Goal: Task Accomplishment & Management: Manage account settings

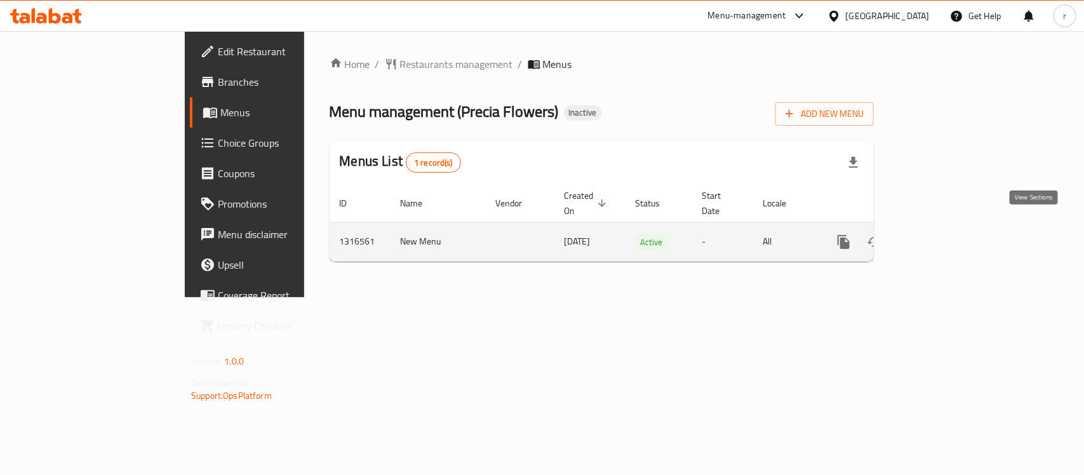
click at [941, 236] on icon "enhanced table" at bounding box center [935, 241] width 11 height 11
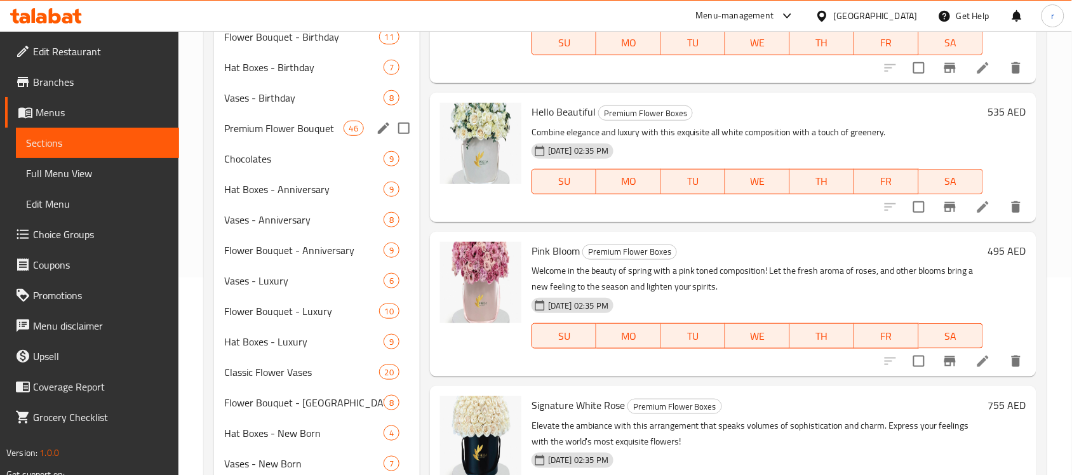
scroll to position [317, 0]
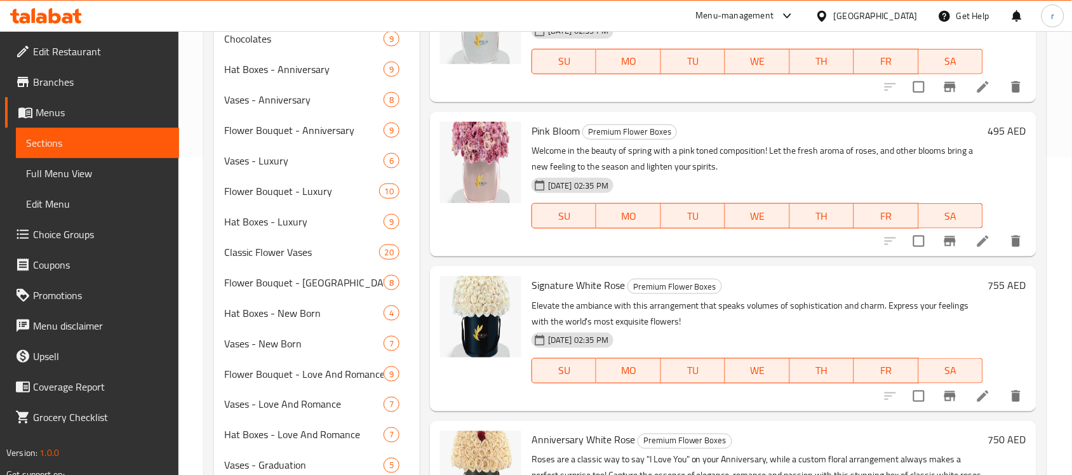
click at [770, 131] on h6 "Pink Bloom Premium Flower Boxes" at bounding box center [756, 131] width 451 height 18
click at [306, 286] on span "Flower Bouquet - [GEOGRAPHIC_DATA]" at bounding box center [286, 282] width 124 height 15
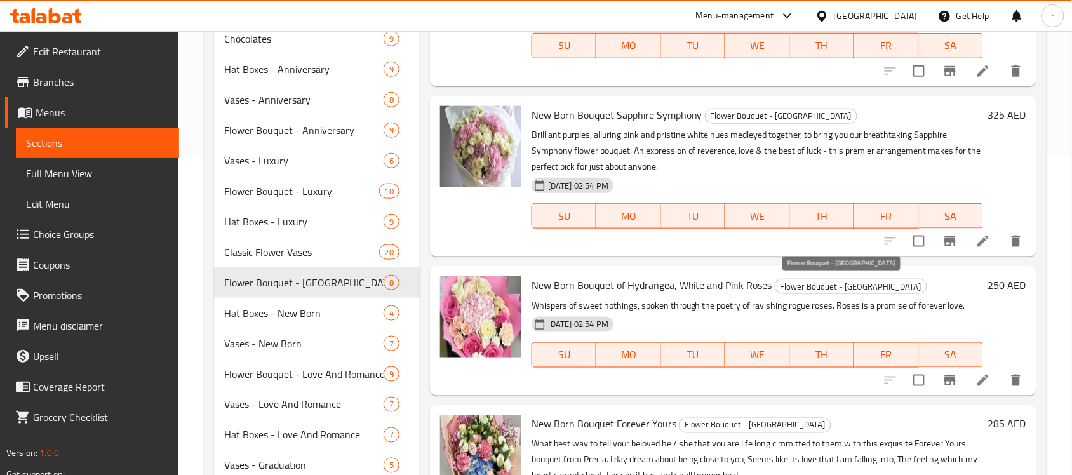
click at [843, 289] on span "Flower Bouquet - [GEOGRAPHIC_DATA]" at bounding box center [850, 286] width 151 height 15
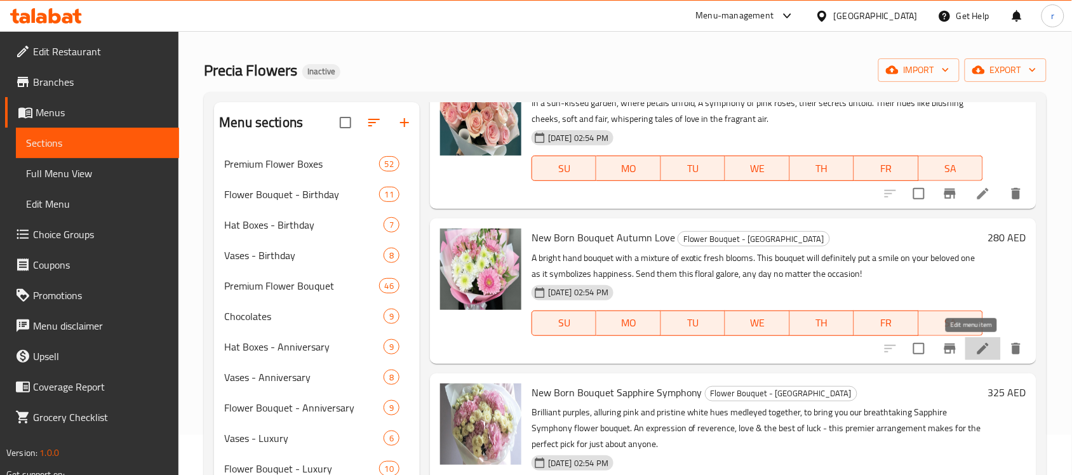
click at [977, 353] on icon at bounding box center [982, 348] width 11 height 11
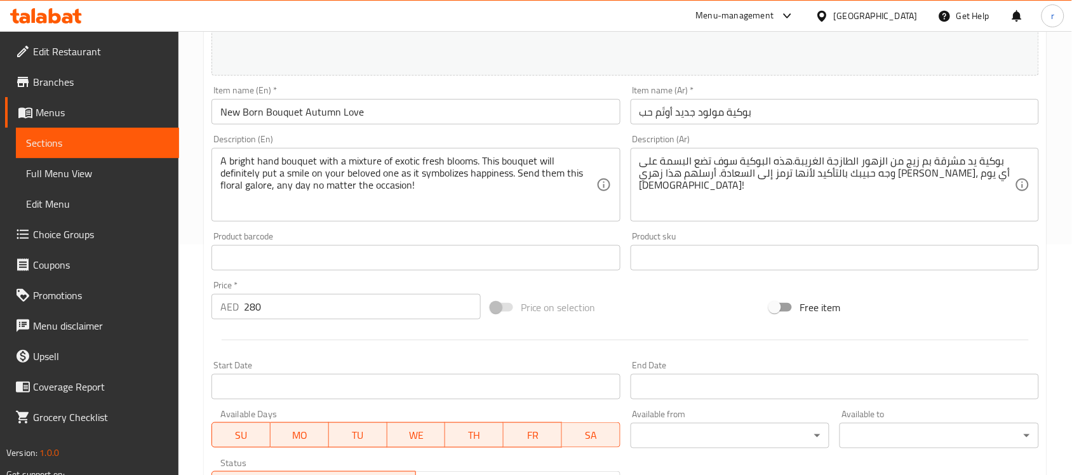
scroll to position [238, 0]
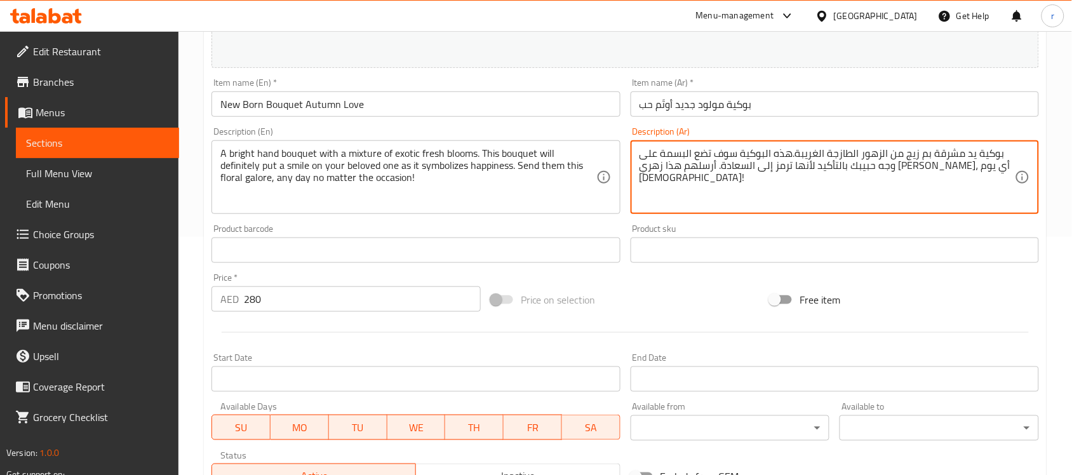
click at [730, 157] on textarea "بوكية يد مشرقة بم زيج من الزهور الطازجة الغريبة.هذه البوكية سوف تضع البسمة على …" at bounding box center [826, 177] width 375 height 60
paste textarea "زيج من الزهور الطازجة الغريبة. هذه البوكية ستضع البسمة على وجه حبيبك بالتأكيد ل…"
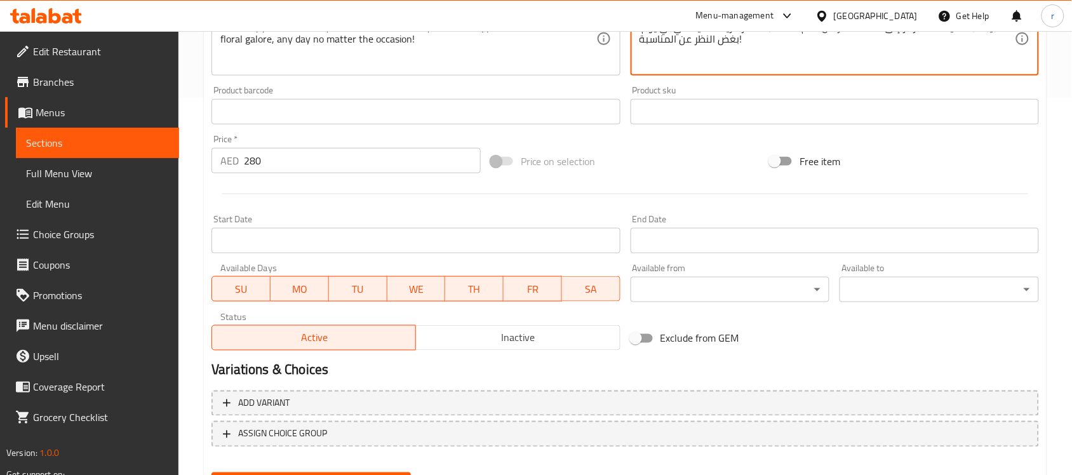
scroll to position [397, 0]
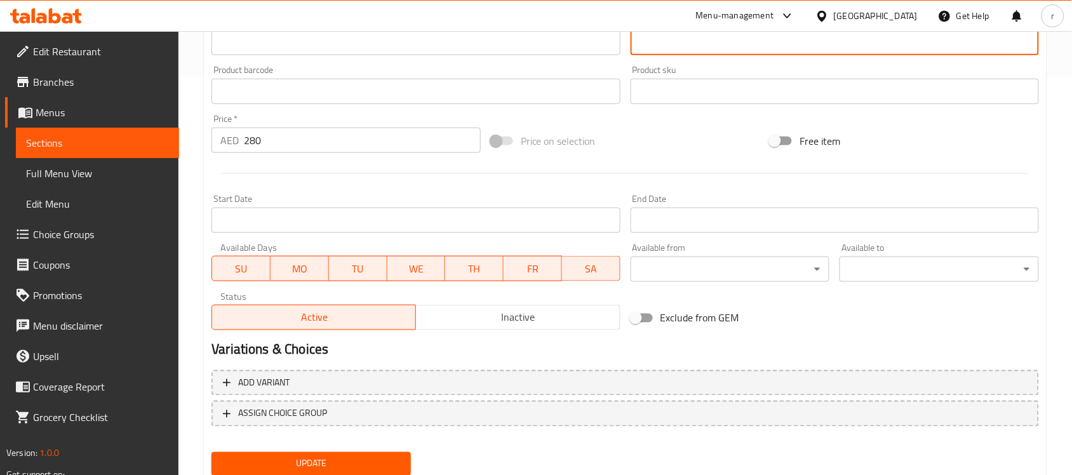
type textarea "بوكية يد مشرقة بمزيج من الزهور الطازجة الغريبة. هذه البوكية ستضع البسمة على وجه…"
click at [357, 460] on span "Update" at bounding box center [311, 464] width 179 height 16
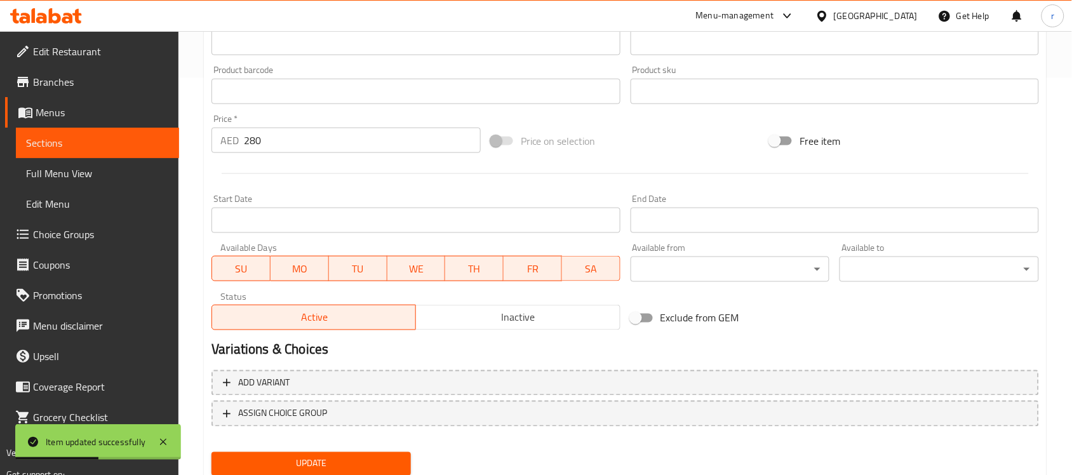
click at [58, 148] on span "Sections" at bounding box center [97, 142] width 143 height 15
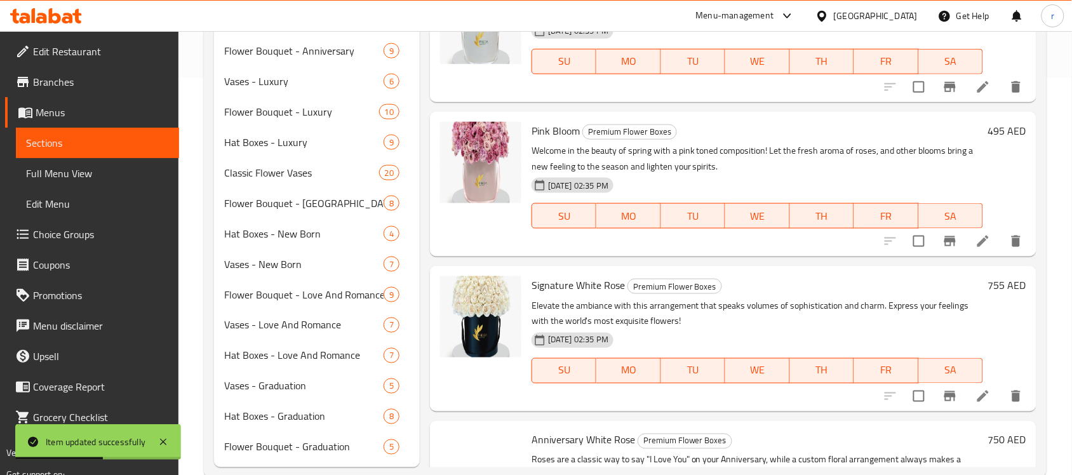
scroll to position [178, 0]
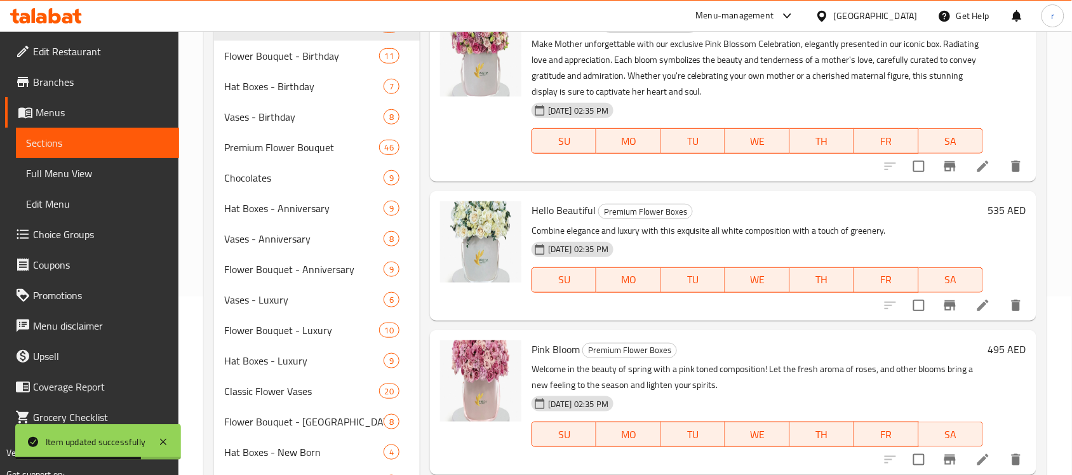
click at [740, 204] on h6 "Hello Beautiful Premium Flower Boxes" at bounding box center [756, 210] width 451 height 18
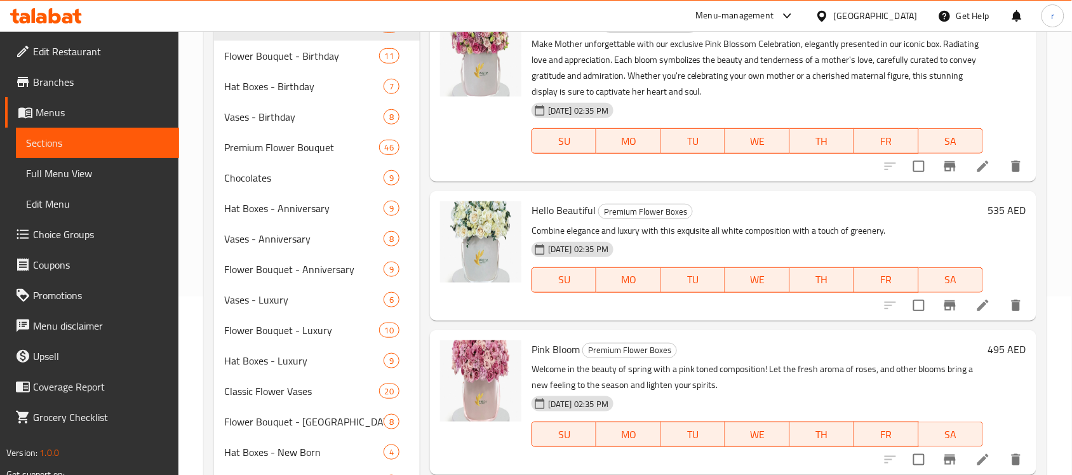
click at [776, 208] on h6 "Hello Beautiful Premium Flower Boxes" at bounding box center [756, 210] width 451 height 18
click at [302, 417] on span "Flower Bouquet - [GEOGRAPHIC_DATA]" at bounding box center [286, 421] width 124 height 15
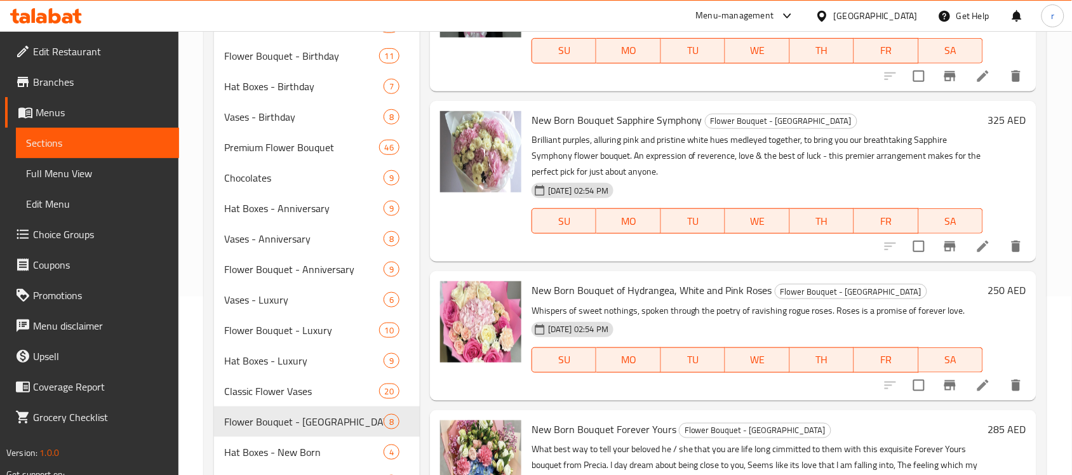
scroll to position [197, 0]
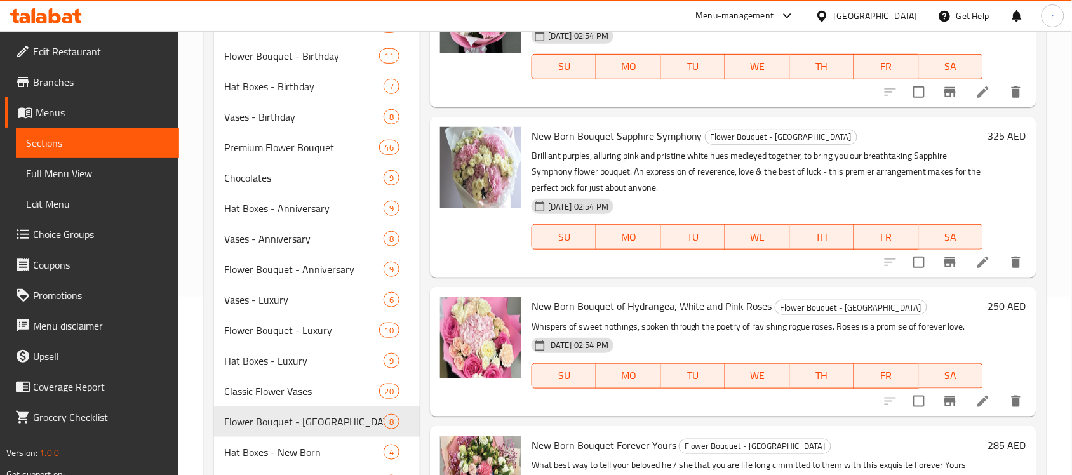
click at [598, 284] on div "Menu items Add Sort Manage items New Born Bouquet Pink Roses Flower Bouquet - N…" at bounding box center [728, 325] width 617 height 722
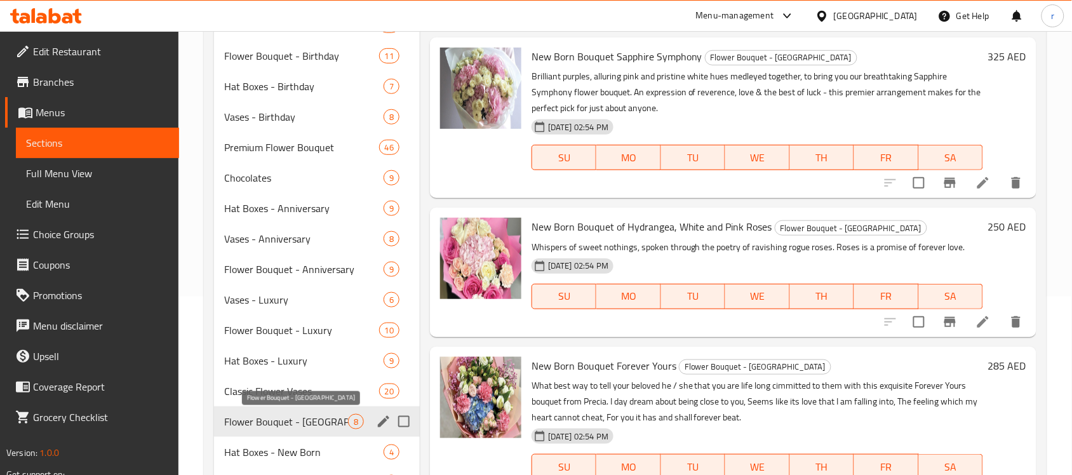
click at [309, 420] on span "Flower Bouquet - [GEOGRAPHIC_DATA]" at bounding box center [286, 421] width 124 height 15
click at [742, 239] on p "Whispers of sweet nothings, spoken through the poetry of ravishing rogue roses.…" at bounding box center [756, 247] width 451 height 16
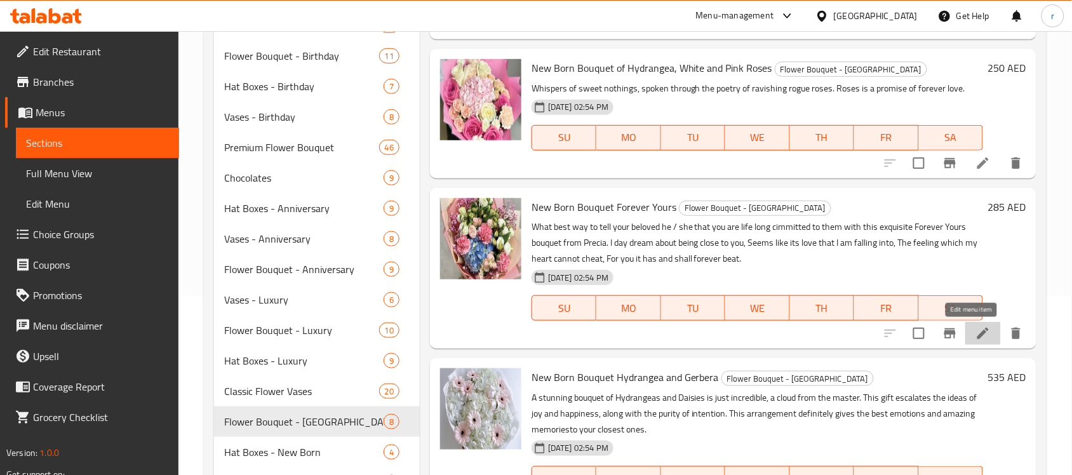
click at [977, 335] on icon at bounding box center [982, 333] width 11 height 11
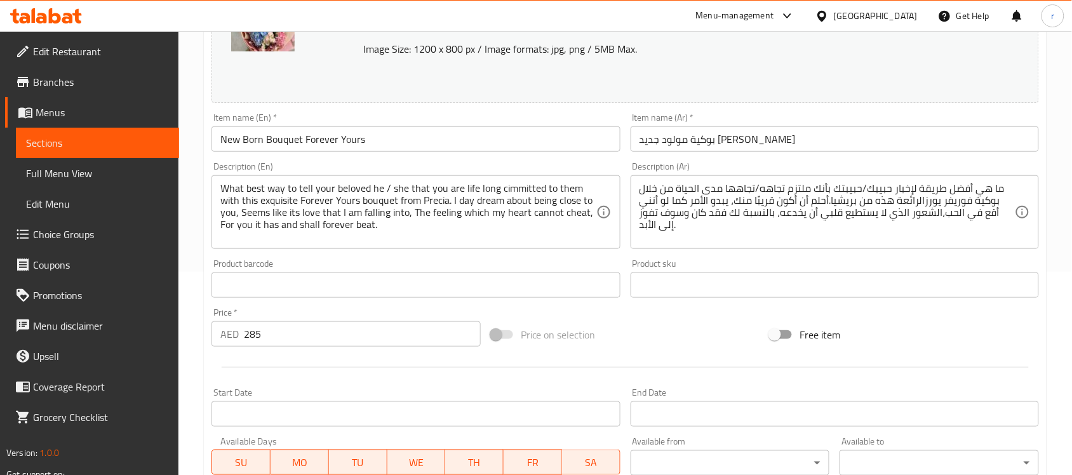
scroll to position [238, 0]
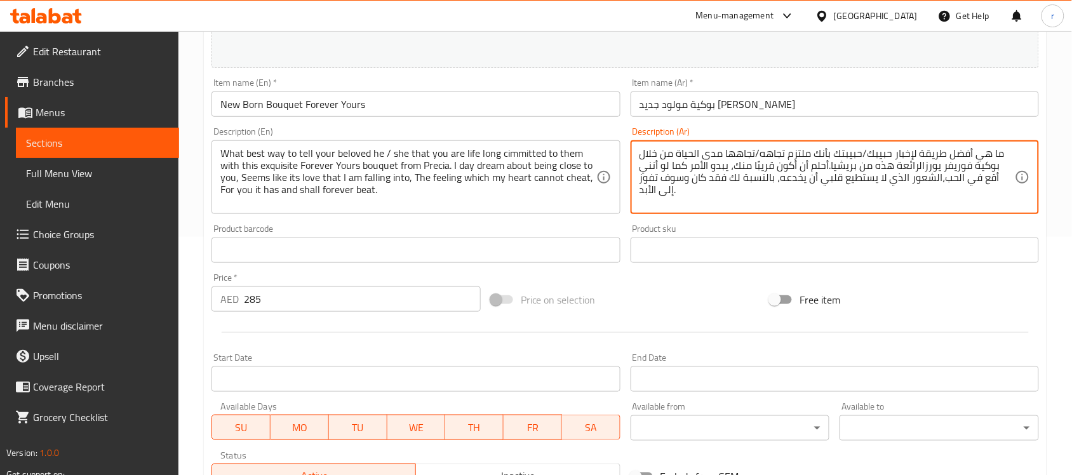
paste textarea "له/لها مدى الحياة من خلال بوكية فوريفر يورز الرائعة هذه من [GEOGRAPHIC_DATA]. أ…"
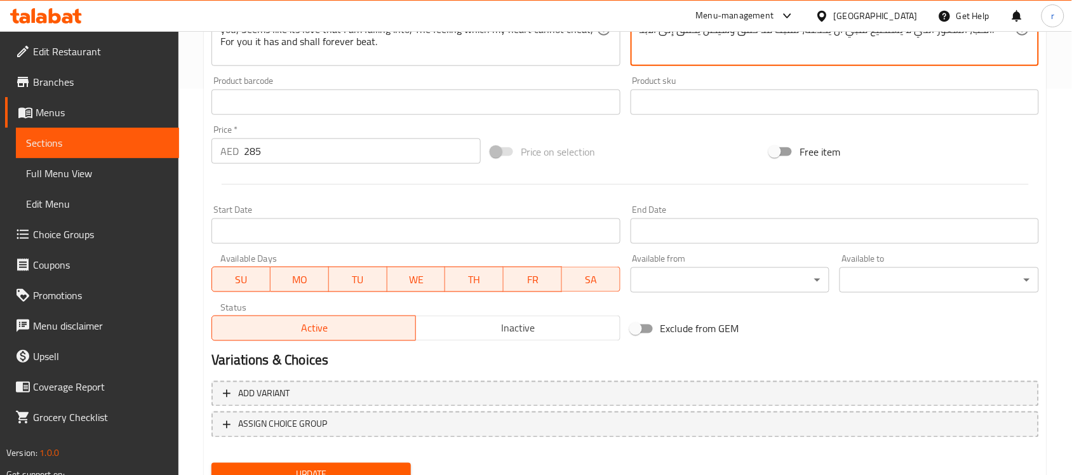
scroll to position [439, 0]
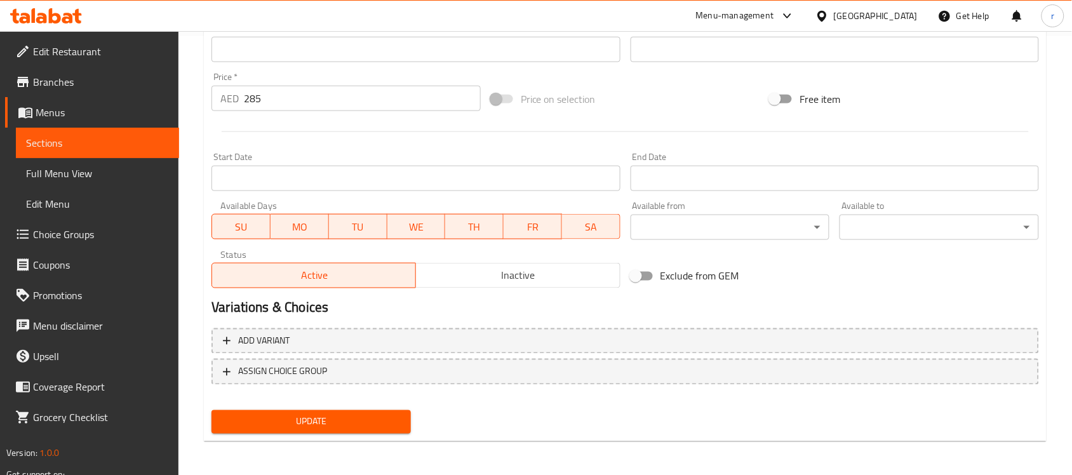
type textarea "ما هي أفضل طريقة لإخبار حبيبك/حبيبتك بأنك ملتزم له/لها مدى الحياة من خلال بوكية…"
click at [371, 418] on span "Update" at bounding box center [311, 422] width 179 height 16
click at [77, 144] on span "Sections" at bounding box center [97, 142] width 143 height 15
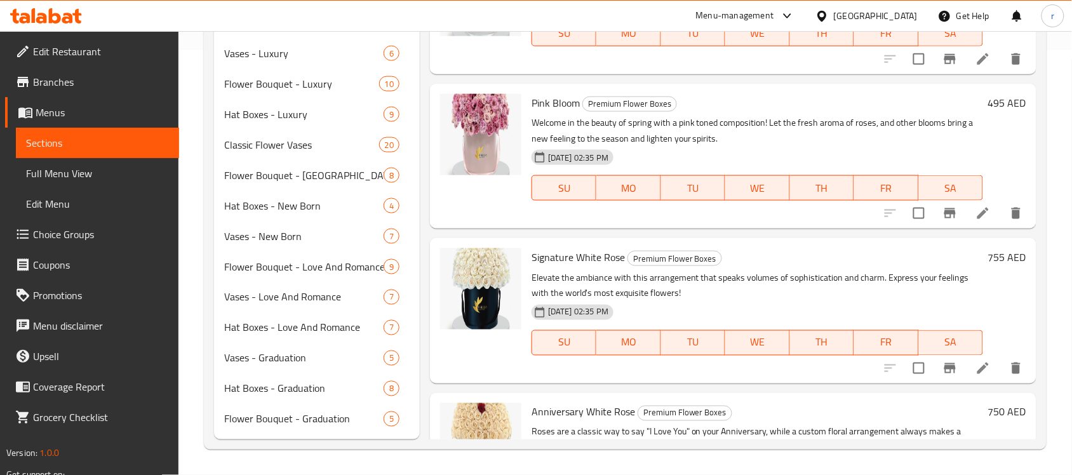
scroll to position [424, 0]
click at [570, 245] on div "Signature [PERSON_NAME] Premium Flower Boxes Elevate the ambiance with this arr…" at bounding box center [757, 311] width 462 height 135
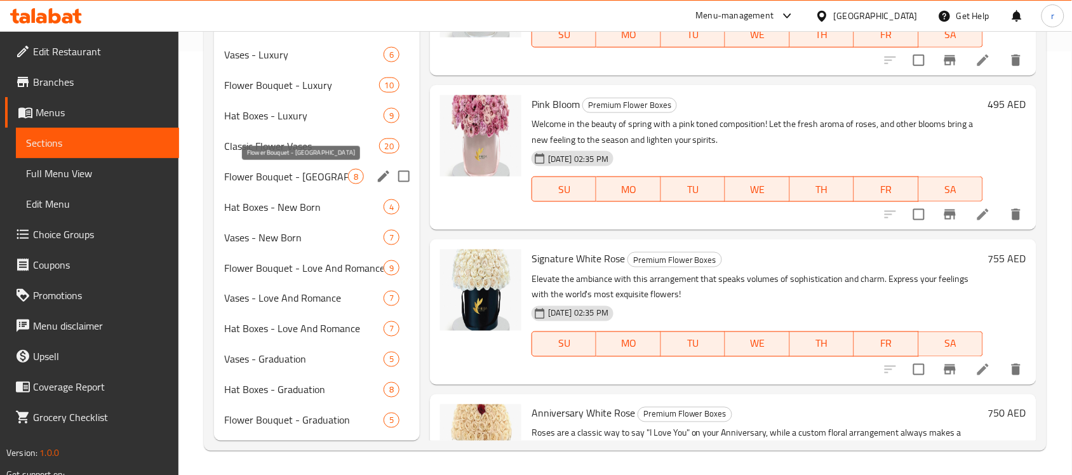
click at [291, 181] on span "Flower Bouquet - [GEOGRAPHIC_DATA]" at bounding box center [286, 176] width 124 height 15
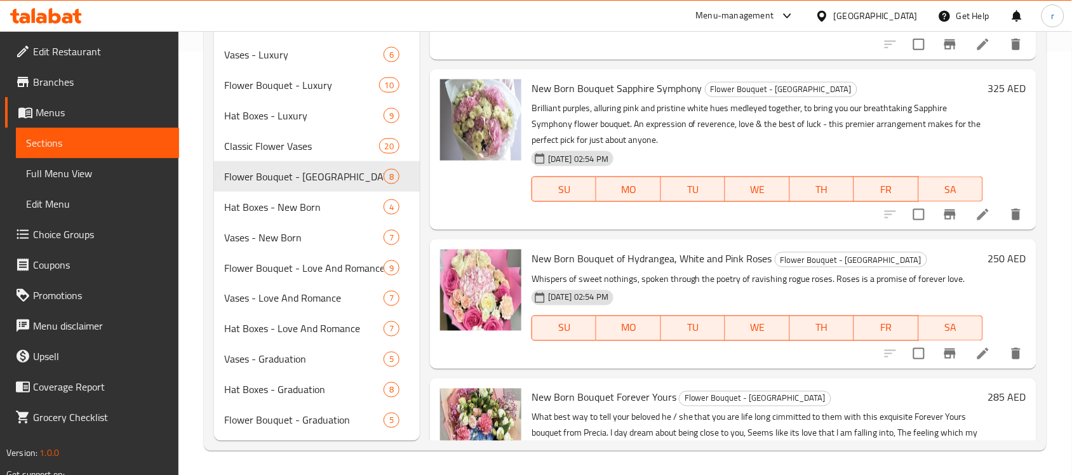
click at [759, 232] on div "Menu items Add Sort Manage items New Born Bouquet Pink Roses Flower Bouquet - N…" at bounding box center [728, 80] width 617 height 722
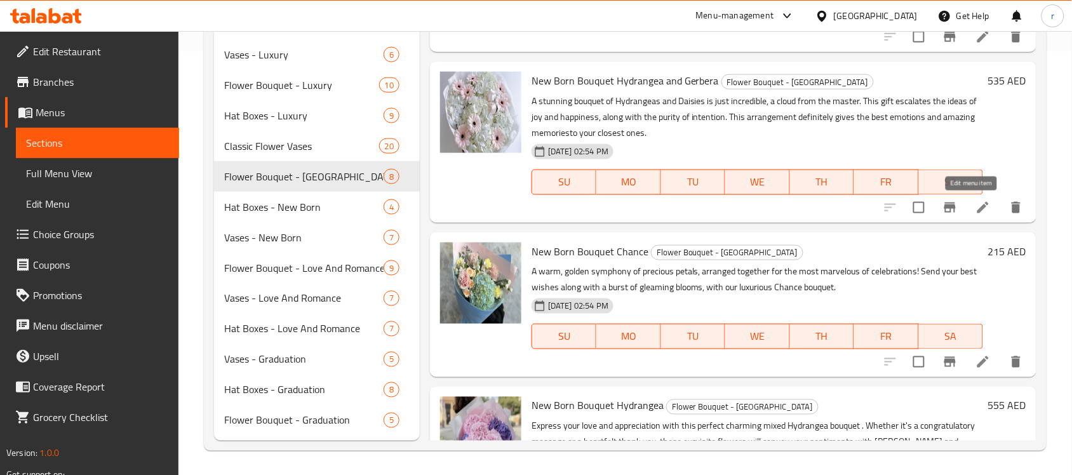
click at [975, 208] on icon at bounding box center [982, 207] width 15 height 15
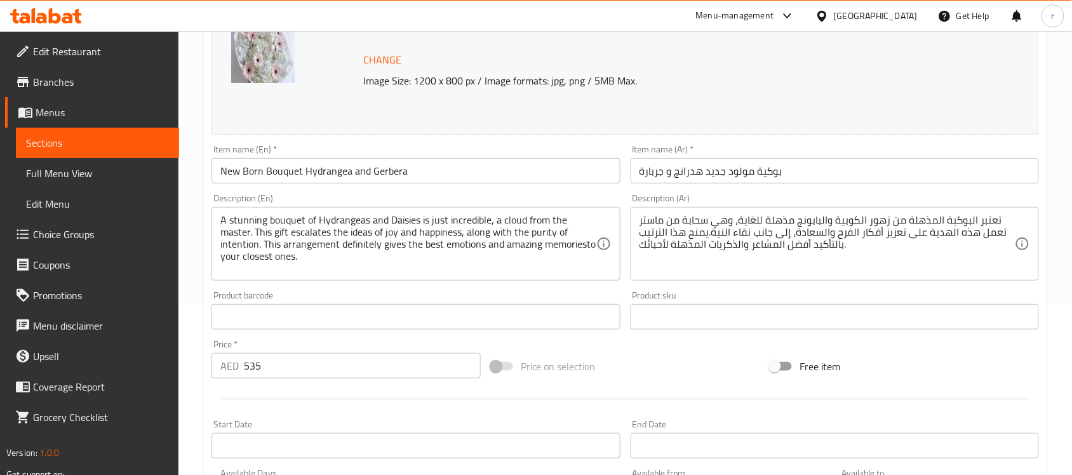
scroll to position [238, 0]
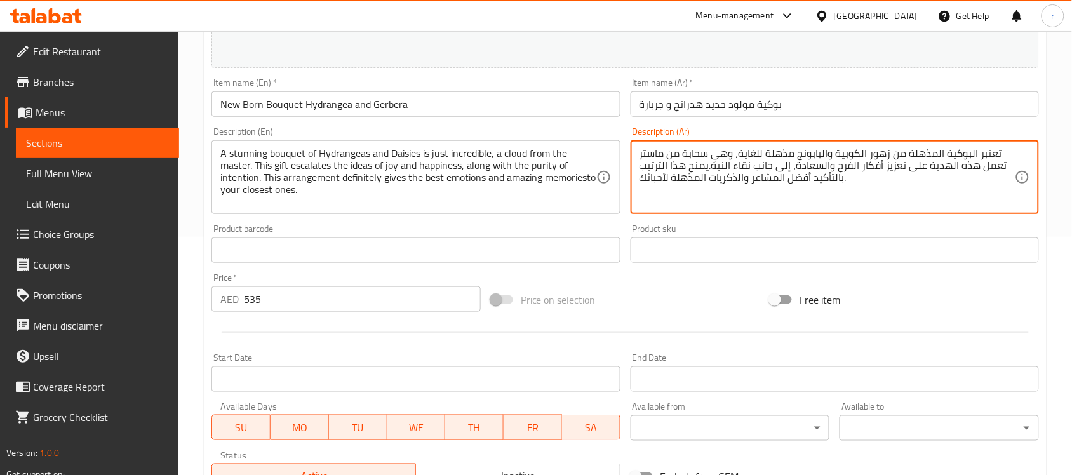
click at [707, 184] on textarea "تعتبر البوكية المذهلة من زهور الكوبية والبابونج مذهلة للغاية، وهي سحابة من ماست…" at bounding box center [826, 177] width 375 height 60
paste textarea "رائعة للغاية، تحفة من الخبير. تعمل هذه الهدية على تعزيز أفكار الفرح [PERSON_NAM…"
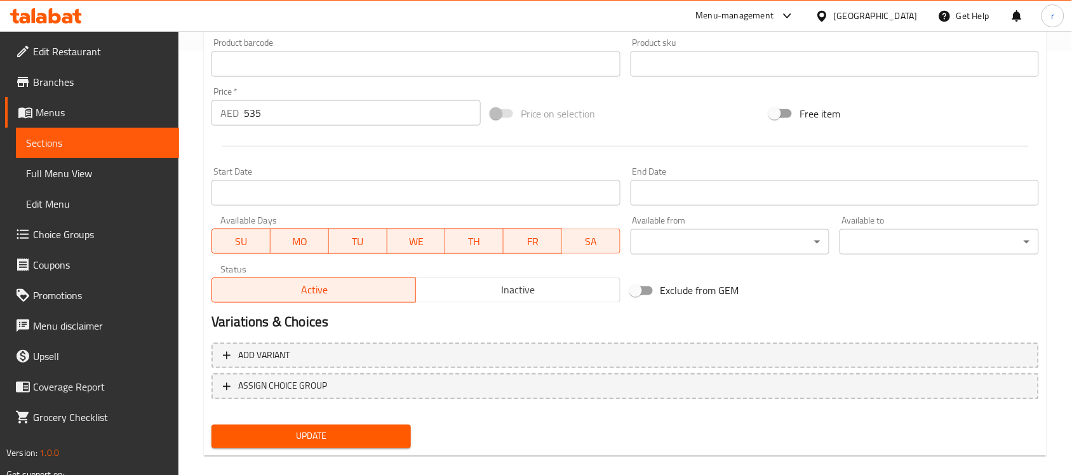
scroll to position [439, 0]
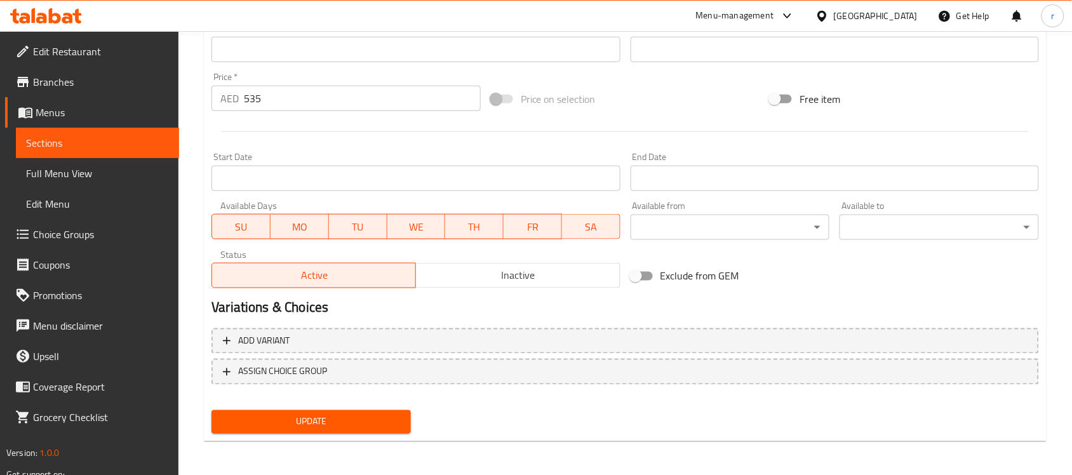
type textarea "تعتبر البوكية المذهلة من زهور الكوبية والبابونج رائعة للغاية، تحفة من الخبير. ت…"
click at [340, 421] on span "Update" at bounding box center [311, 422] width 179 height 16
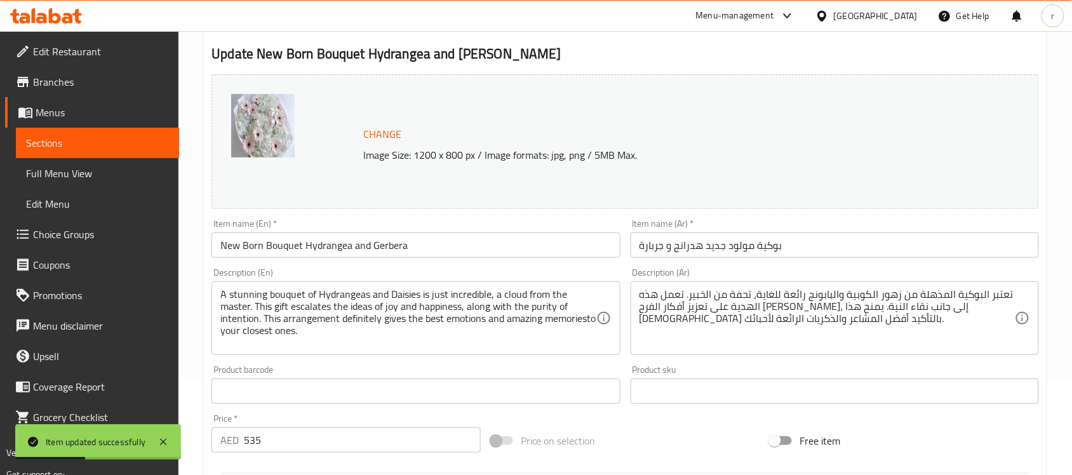
scroll to position [0, 0]
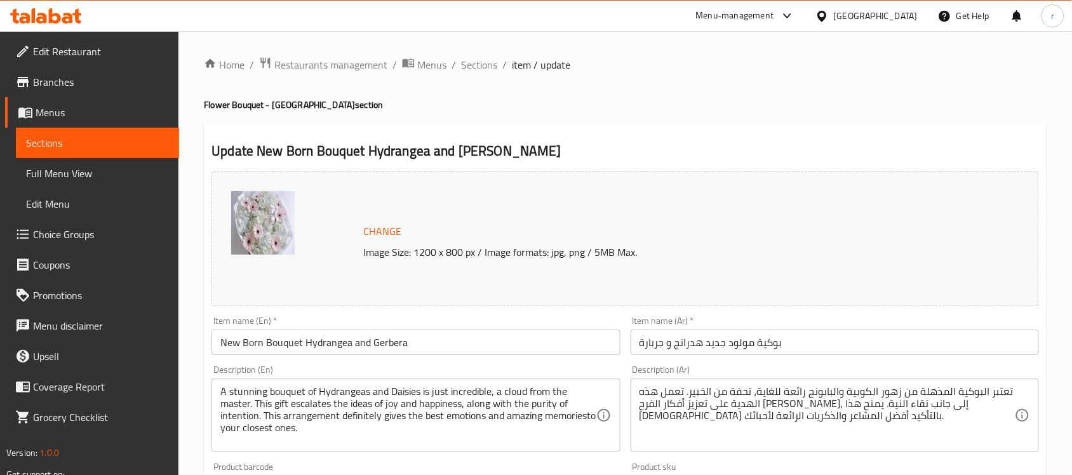
click at [55, 153] on link "Sections" at bounding box center [97, 143] width 163 height 30
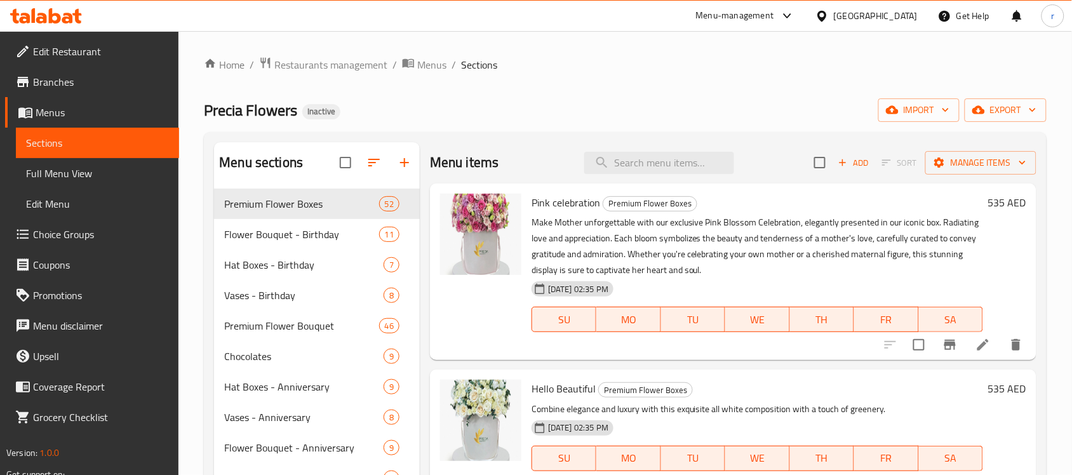
click at [587, 116] on div "Precia Flowers Inactive import export" at bounding box center [625, 109] width 843 height 23
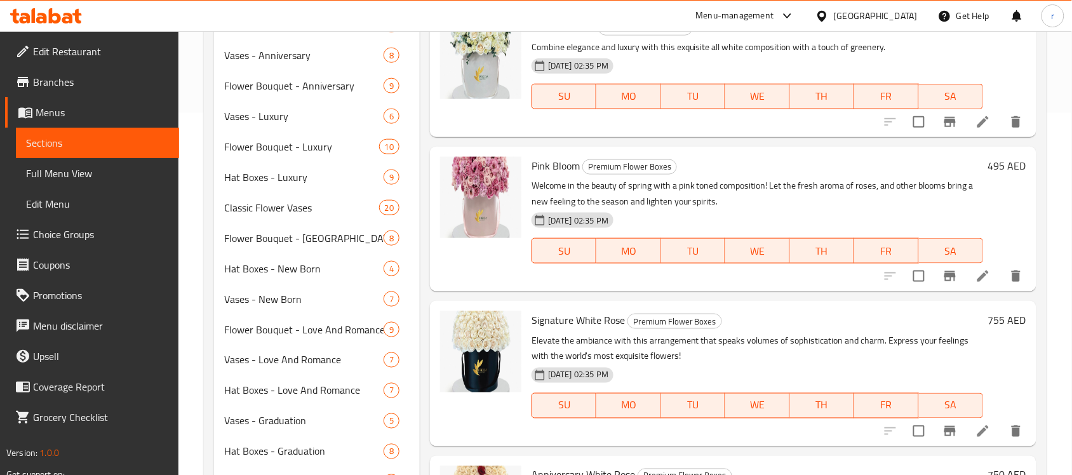
click at [662, 210] on p "Welcome in the beauty of spring with a pink toned composition! Let the fresh ar…" at bounding box center [756, 194] width 451 height 32
click at [746, 223] on div "[DATE] 02:35 PM SU MO TU WE TH FR SA" at bounding box center [757, 242] width 462 height 69
click at [832, 286] on div "Pink Bloom Premium Flower Boxes Welcome in the beauty of spring with a pink ton…" at bounding box center [757, 219] width 462 height 135
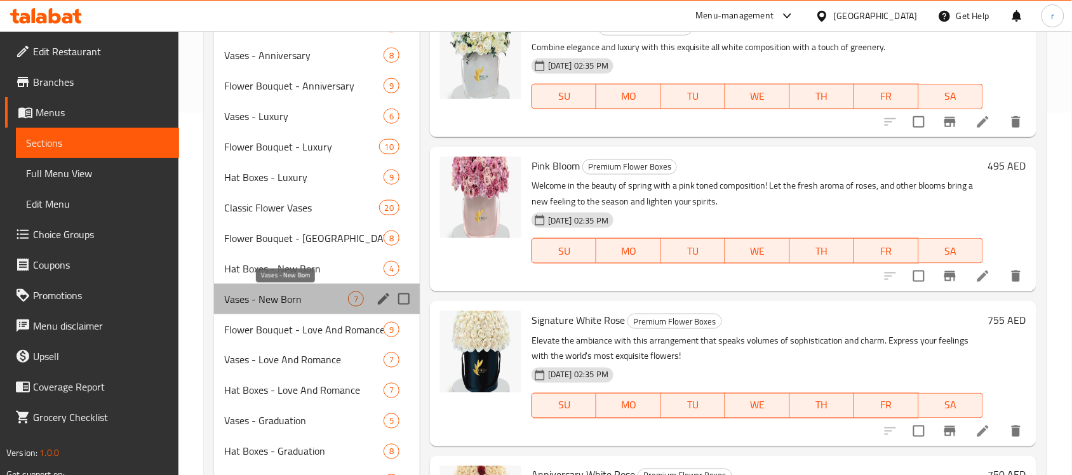
click at [292, 300] on span "Vases - New Born" at bounding box center [286, 298] width 124 height 15
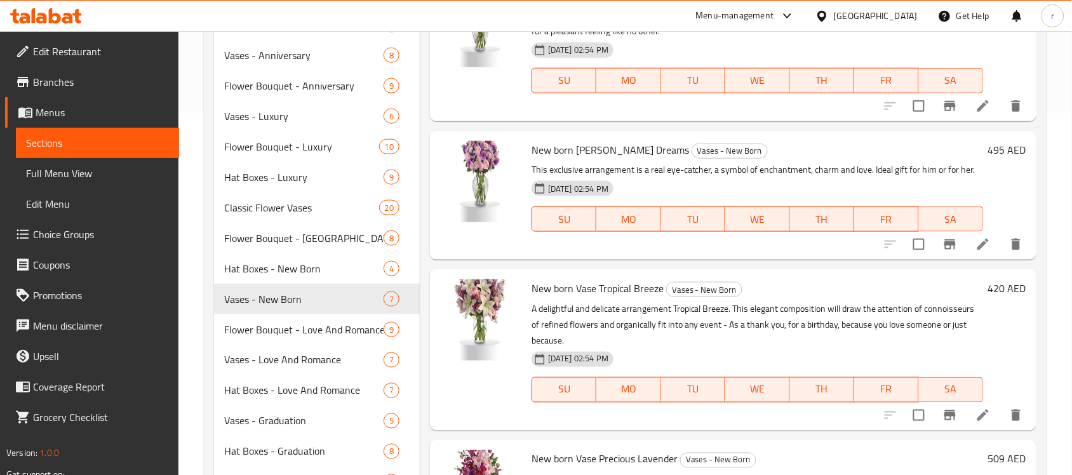
click at [756, 293] on div "New born Vase Tropical Breeze Vases - New Born A delightful and delicate arrang…" at bounding box center [757, 349] width 462 height 150
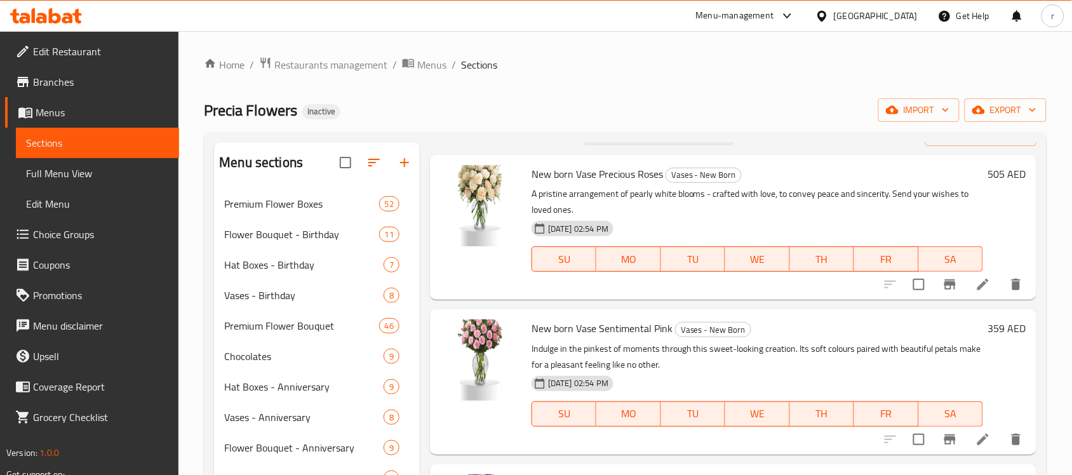
scroll to position [79, 0]
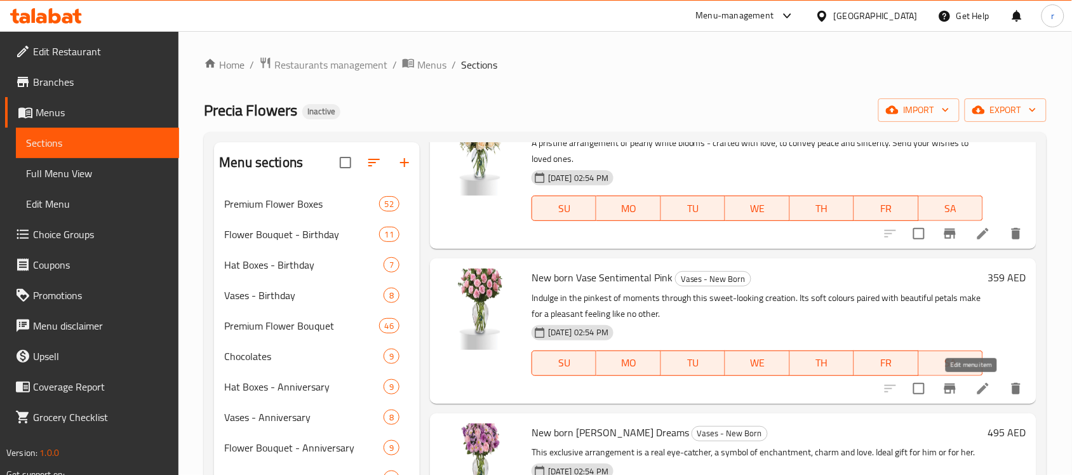
click at [975, 387] on icon at bounding box center [982, 388] width 15 height 15
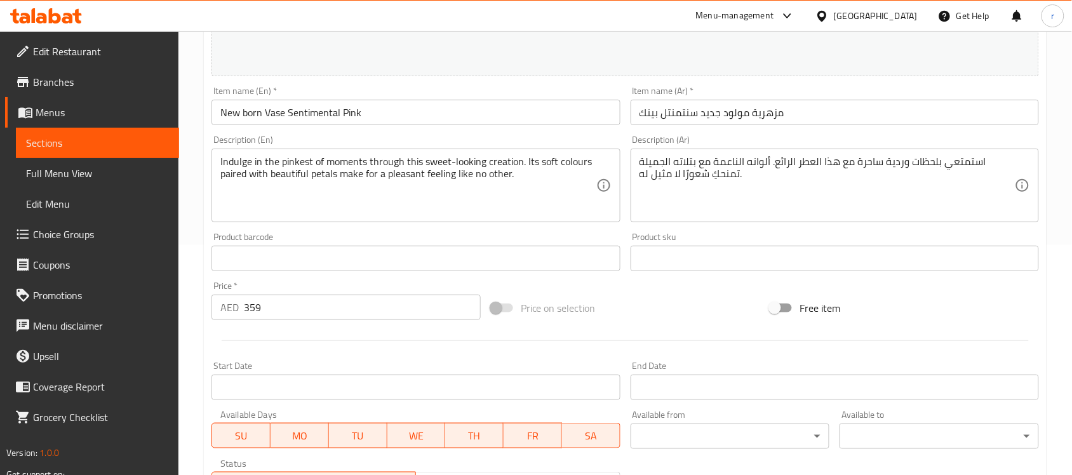
scroll to position [238, 0]
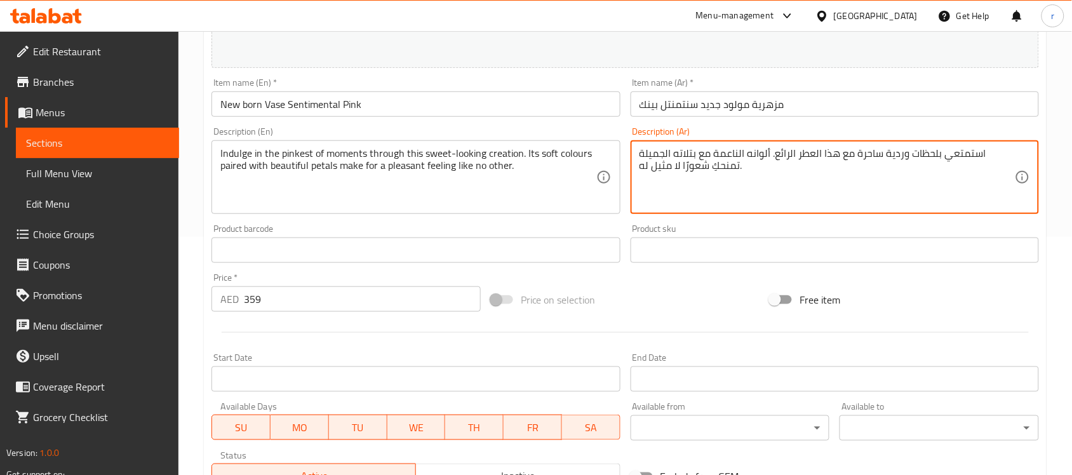
click at [848, 159] on textarea "استمتعي بلحظات وردية ساحرة مع هذا العطر الرائع. ألوانه الناعمة مع بتلاته الجميل…" at bounding box center [826, 177] width 375 height 60
paste textarea "صميم الجميل. ألوانه الناعمة مع بتلاته الجميلة تمنحك"
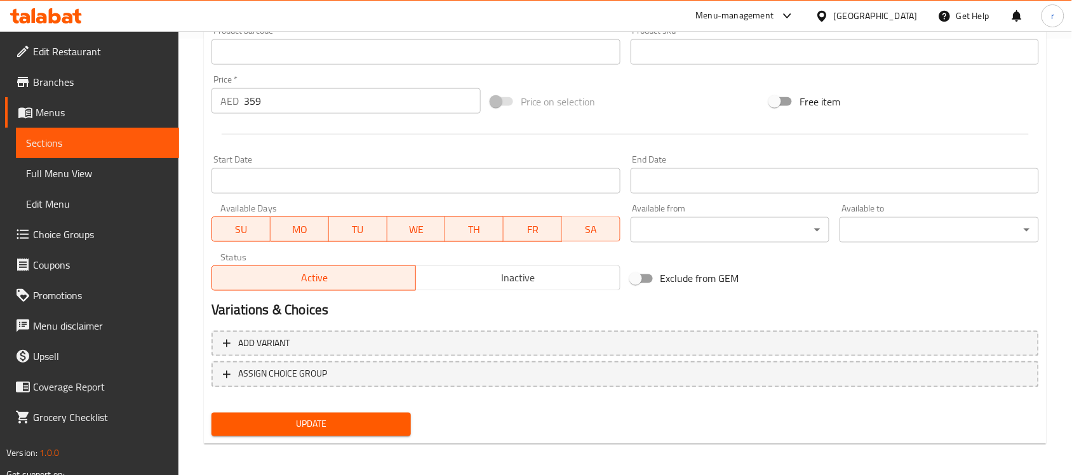
scroll to position [439, 0]
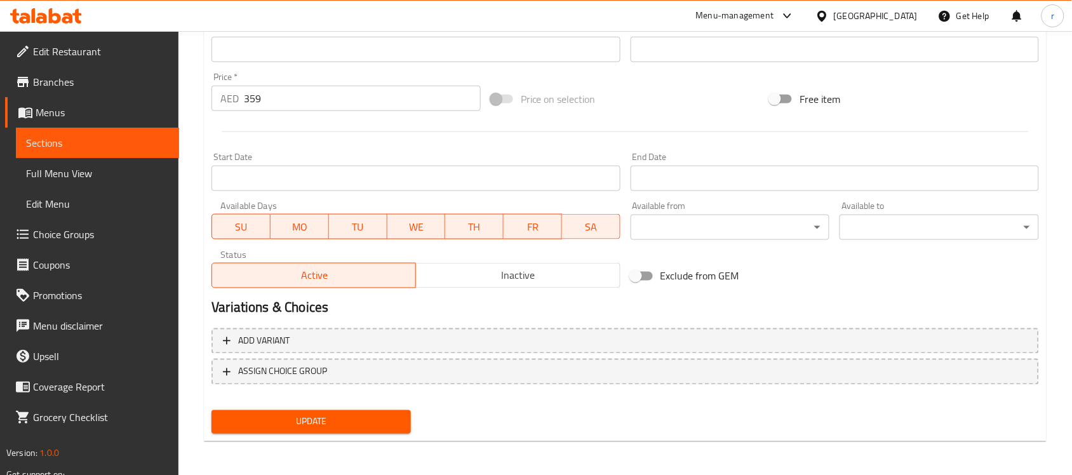
type textarea "استمتعي بلحظات وردية ساحرة مع هذا [PERSON_NAME]. ألوانه الناعمة مع بتلاته الجمي…"
click at [377, 431] on button "Update" at bounding box center [310, 421] width 199 height 23
click at [72, 144] on span "Sections" at bounding box center [97, 142] width 143 height 15
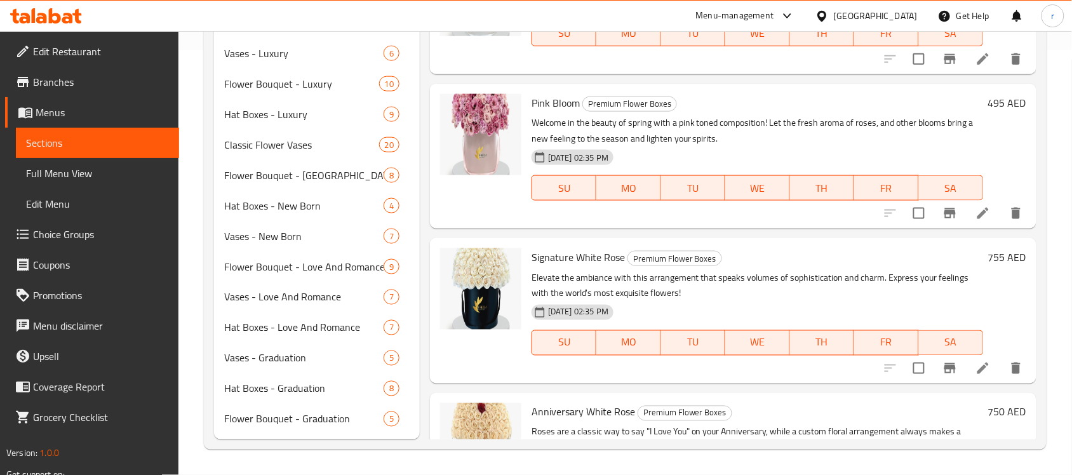
scroll to position [424, 0]
click at [686, 233] on div "Menu items Add Sort Manage items Pink celebration Premium Flower Boxes Make Mot…" at bounding box center [728, 80] width 617 height 722
click at [235, 236] on span "Vases - New Born" at bounding box center [286, 237] width 124 height 15
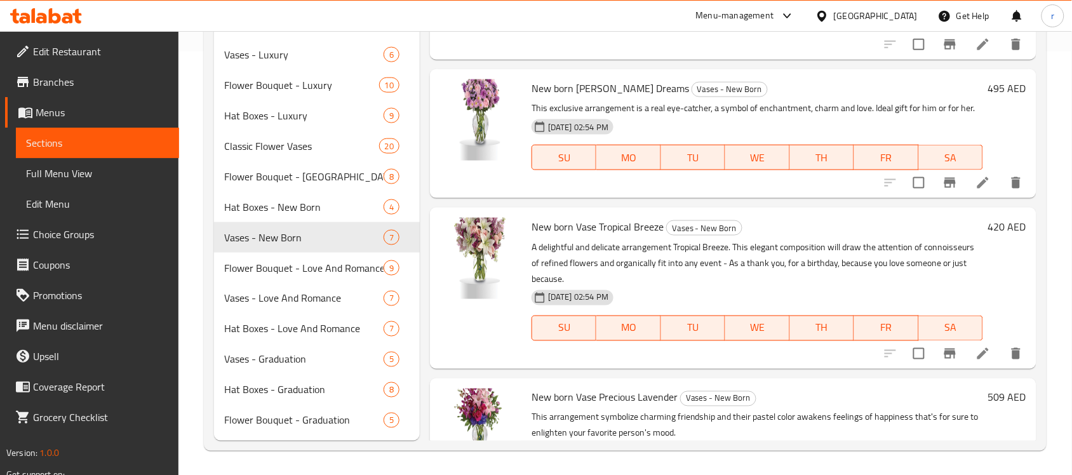
click at [783, 236] on h6 "New born Vase Tropical Breeze Vases - [GEOGRAPHIC_DATA]" at bounding box center [756, 227] width 451 height 18
click at [977, 189] on icon at bounding box center [982, 182] width 11 height 11
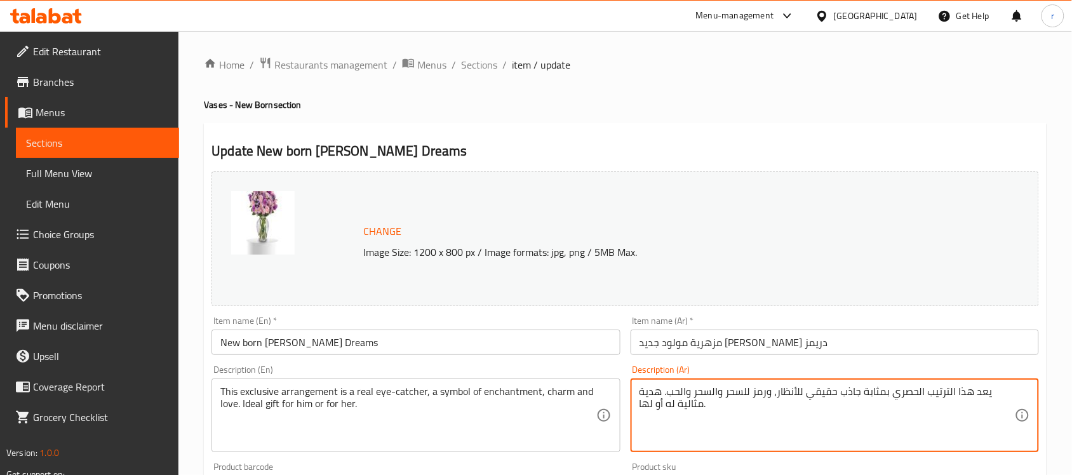
click at [915, 394] on textarea "يعد هذا الترتيب الحصري بمثابة جاذب حقيقي للأنظار، ورمز للسحر والسحر والحب. هدية…" at bounding box center [826, 415] width 375 height 60
paste textarea "اذبًا حقيقيًا للأنظار، ورمزًا للسحر والجاذبية"
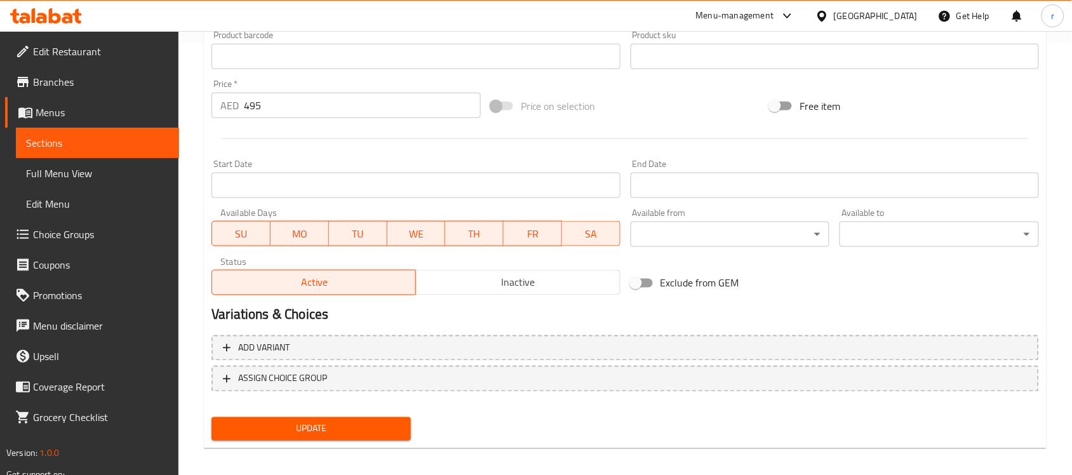
scroll to position [439, 0]
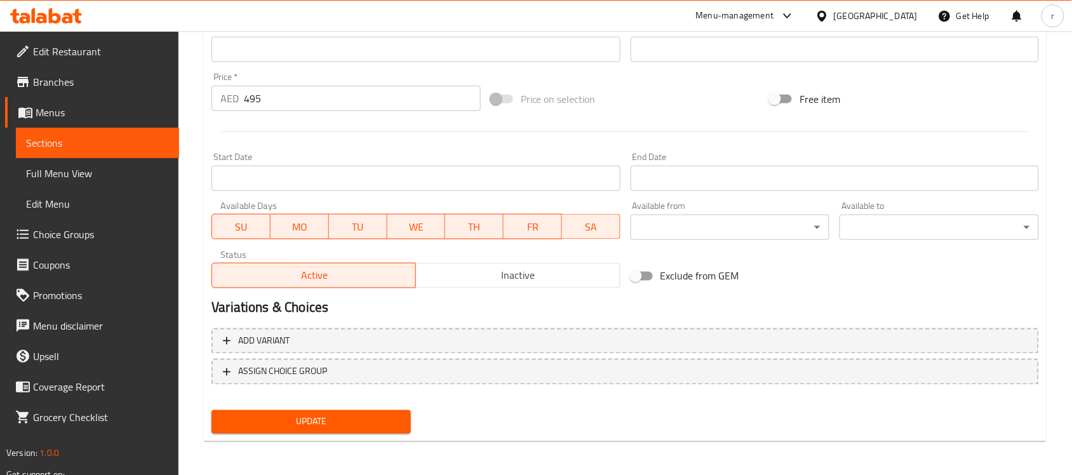
type textarea "يعد هذا الترتيب الحصري جاذبًا حقيقيًا للأنظار، ورمزًا للسحر والجاذبية والحب. هد…"
click at [323, 429] on button "Update" at bounding box center [310, 421] width 199 height 23
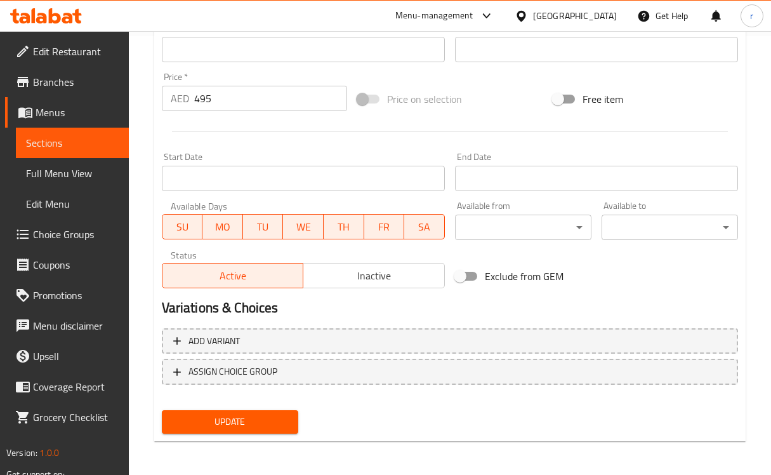
click at [756, 131] on div "Home / Restaurants management / Menus / Sections / item / update Vases - New Bo…" at bounding box center [450, 34] width 643 height 885
